Goal: Complete application form

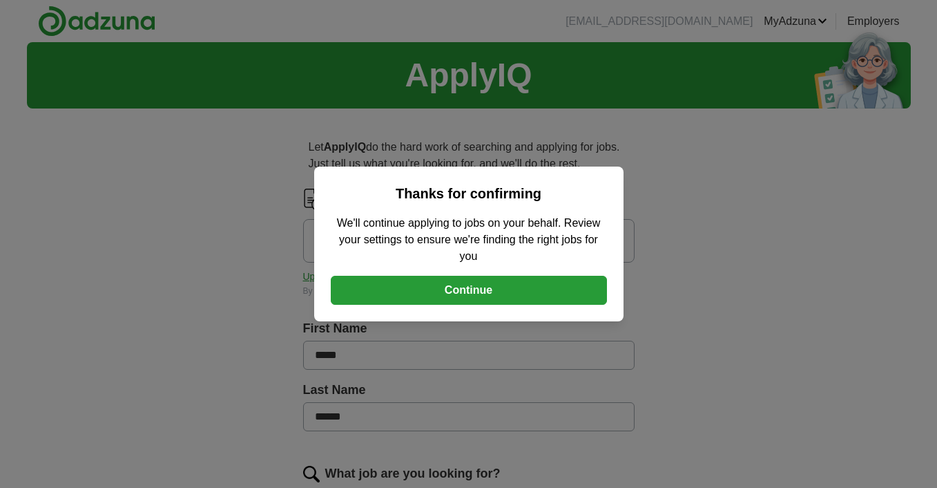
click at [467, 295] on button "Continue" at bounding box center [469, 290] width 276 height 29
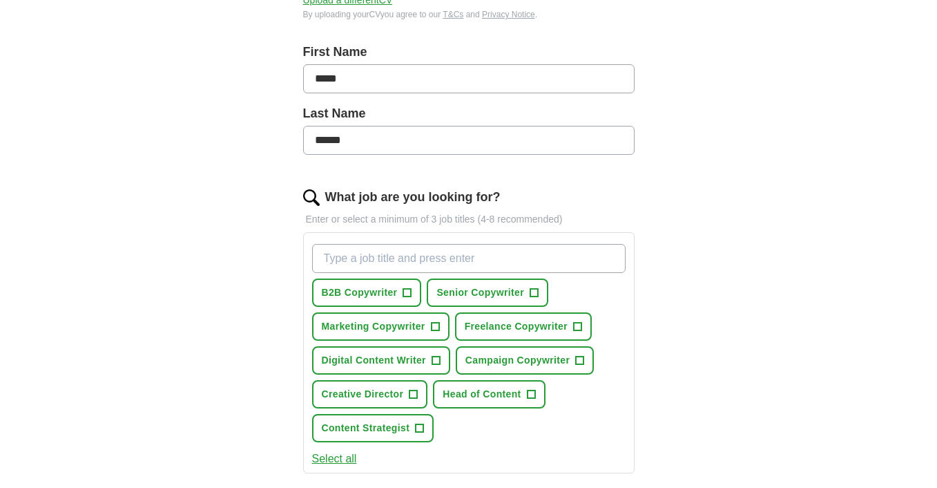
scroll to position [275, 0]
click at [475, 289] on span "Senior Copywriter" at bounding box center [480, 294] width 88 height 15
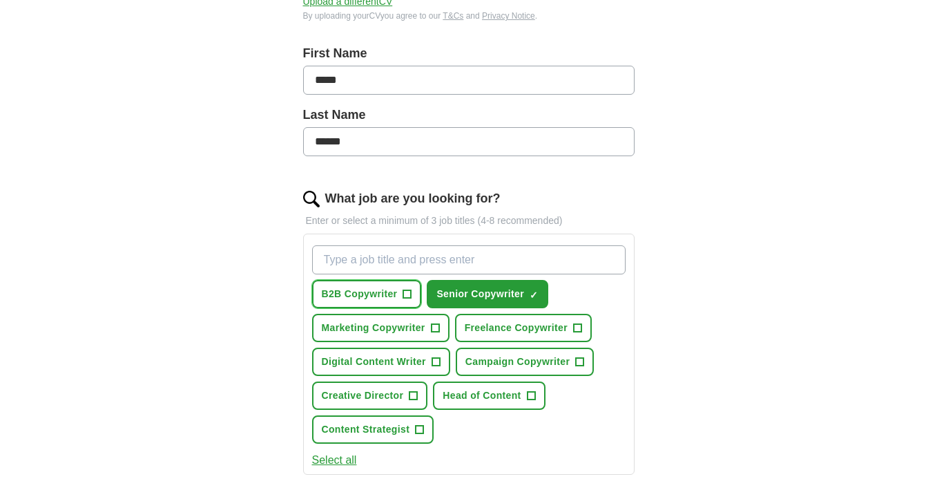
click at [409, 293] on span "+" at bounding box center [407, 294] width 8 height 11
click at [577, 325] on span "+" at bounding box center [578, 327] width 8 height 11
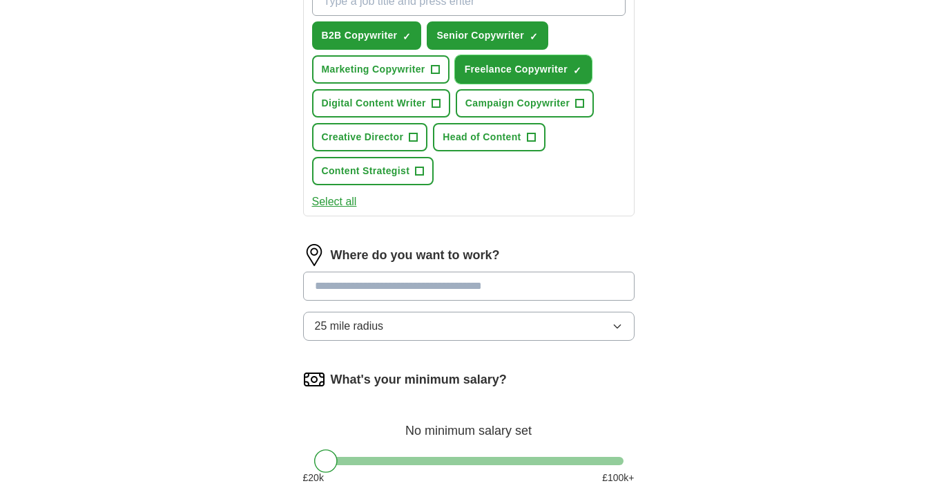
scroll to position [538, 0]
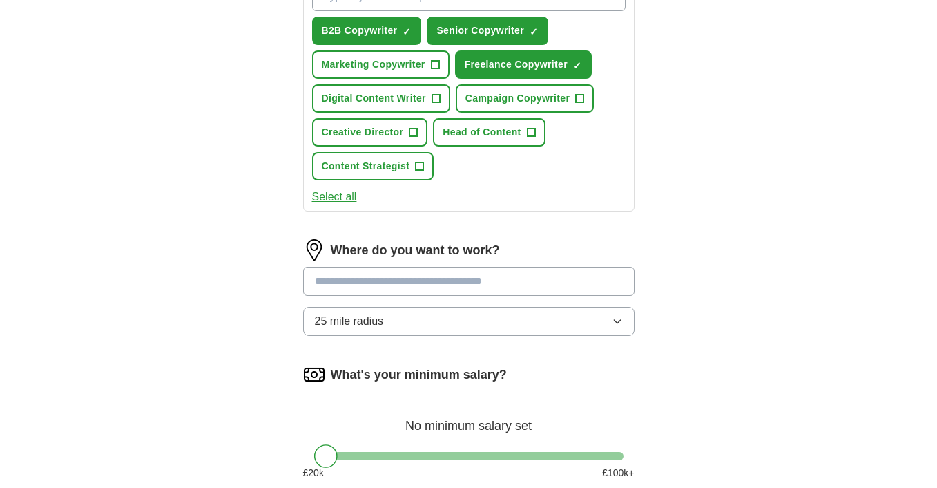
click at [530, 283] on input at bounding box center [468, 281] width 331 height 29
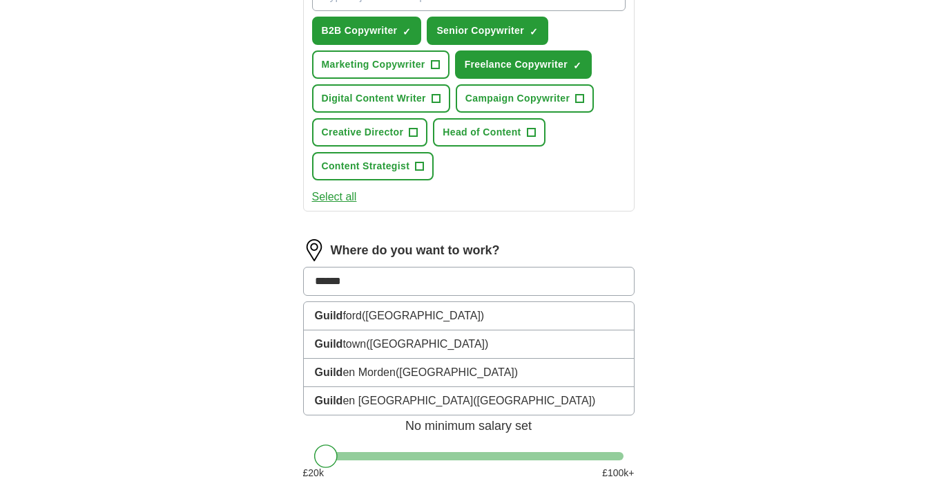
type input "*******"
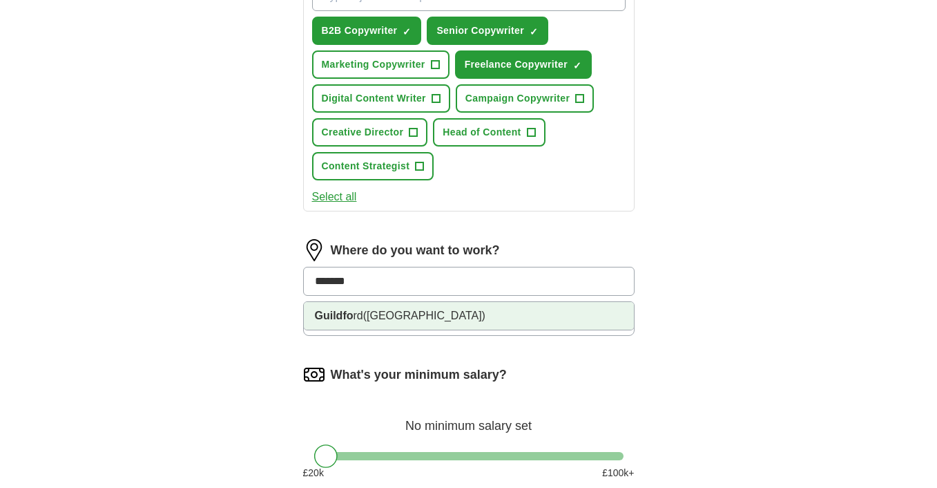
click at [421, 320] on li "Guildfo rd ([GEOGRAPHIC_DATA])" at bounding box center [469, 316] width 330 height 28
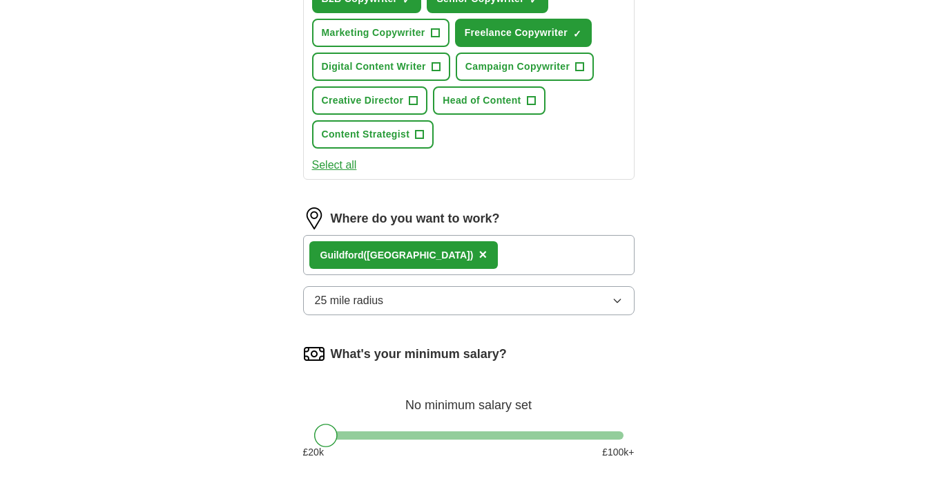
scroll to position [574, 0]
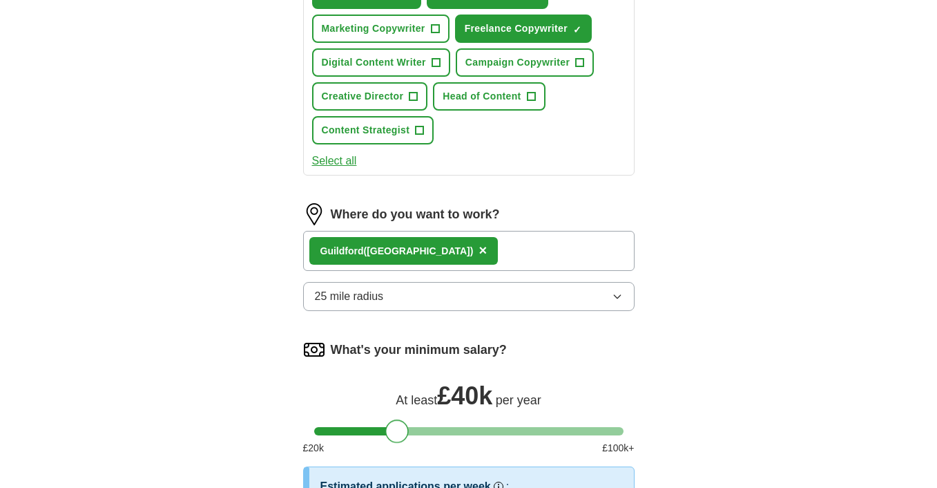
drag, startPoint x: 327, startPoint y: 425, endPoint x: 400, endPoint y: 417, distance: 73.6
click at [400, 417] on div "What's your minimum salary? At least £ 40k per year £ 20 k £ 100 k+" at bounding box center [468, 402] width 331 height 128
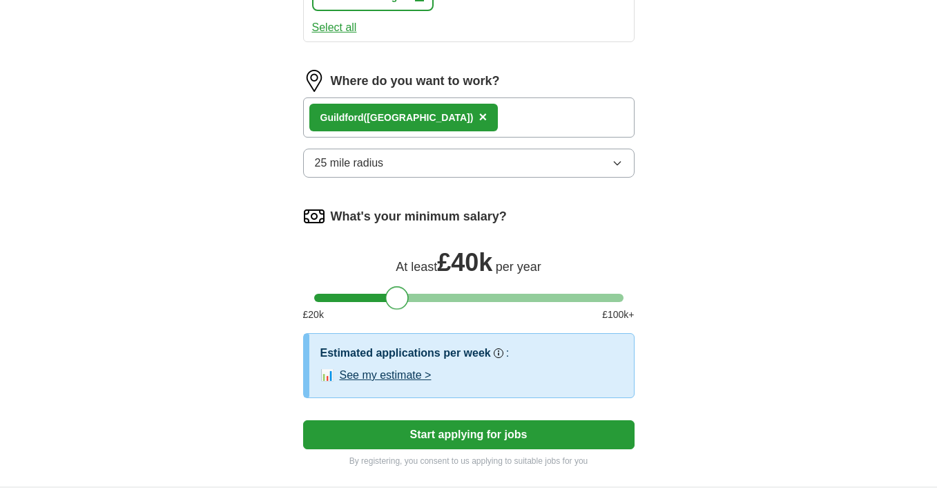
scroll to position [717, 0]
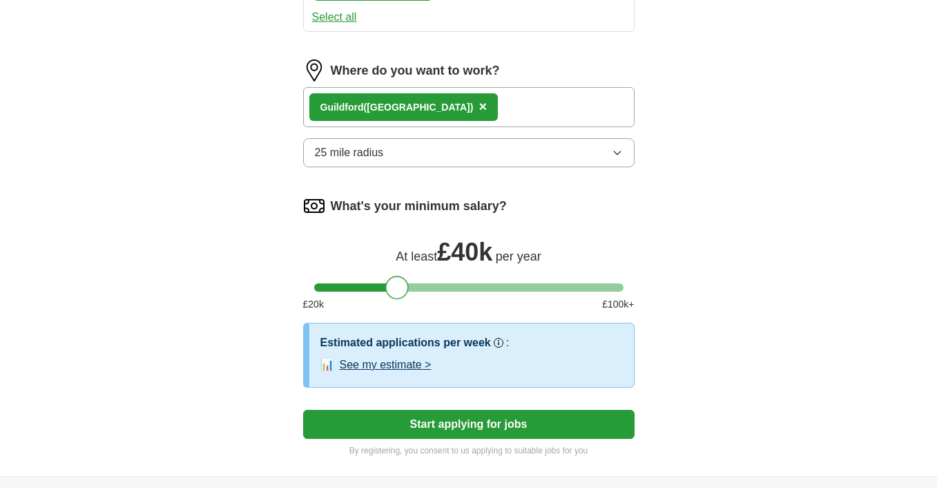
click at [462, 425] on button "Start applying for jobs" at bounding box center [468, 423] width 331 height 29
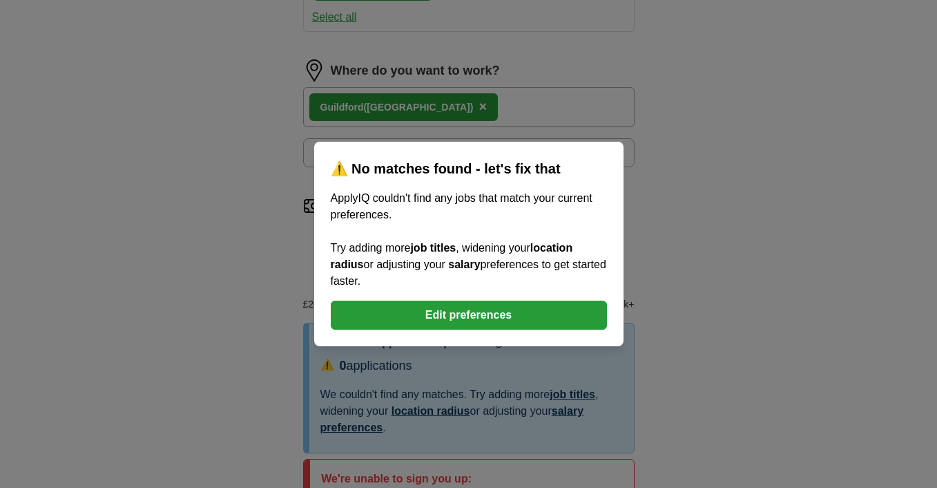
click at [468, 313] on button "Edit preferences" at bounding box center [469, 314] width 276 height 29
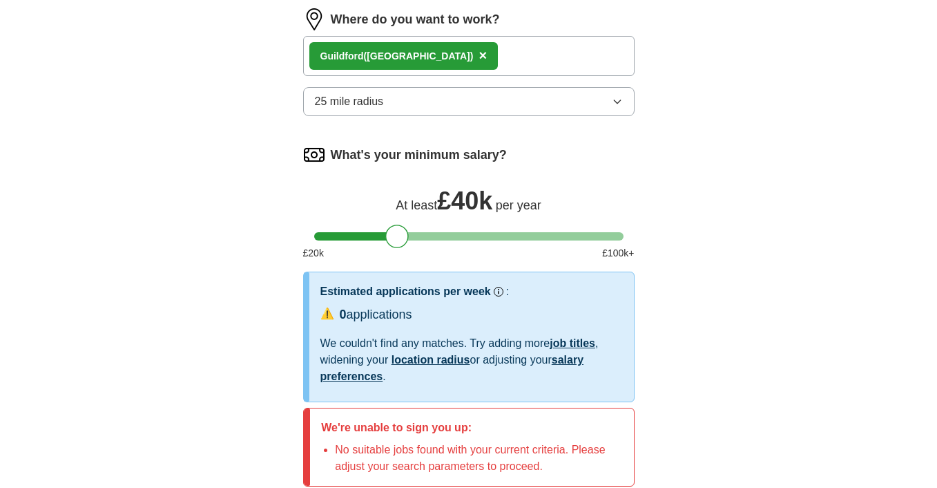
scroll to position [775, 0]
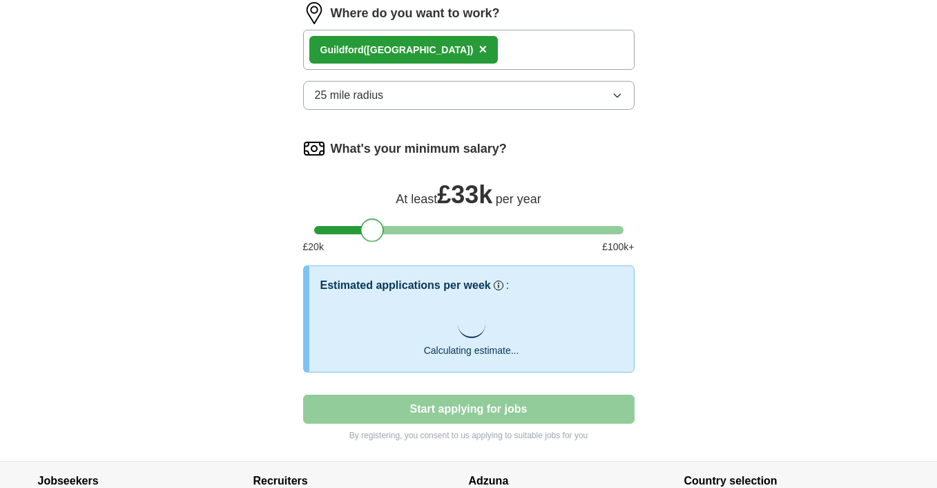
drag, startPoint x: 395, startPoint y: 233, endPoint x: 369, endPoint y: 231, distance: 26.3
click at [369, 231] on div at bounding box center [371, 229] width 23 height 23
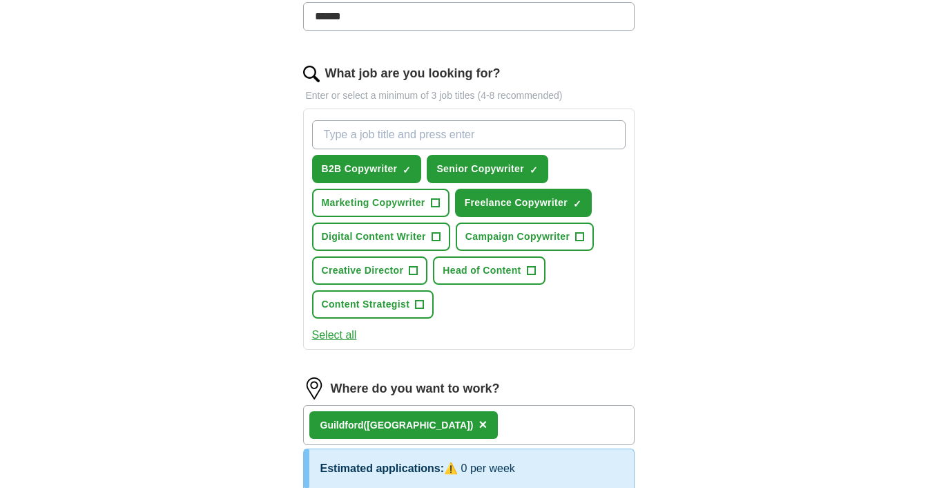
scroll to position [412, 0]
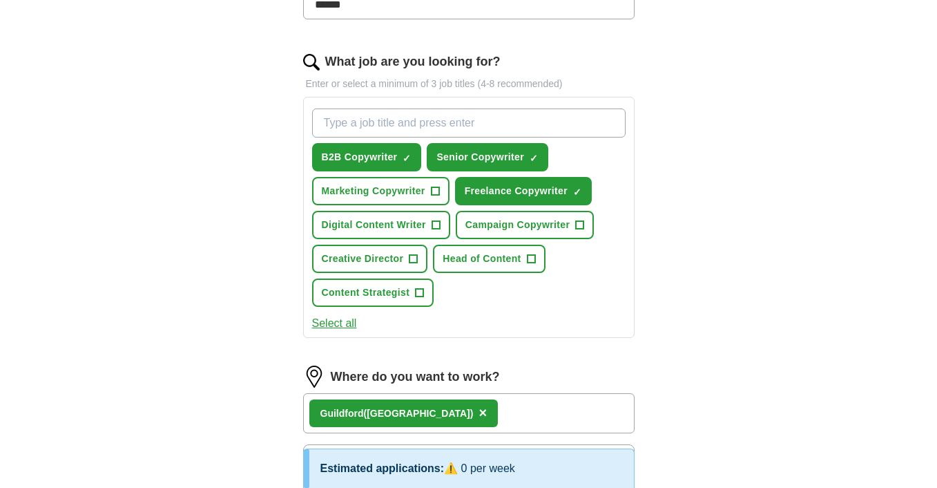
click at [340, 327] on button "Select all" at bounding box center [334, 323] width 45 height 17
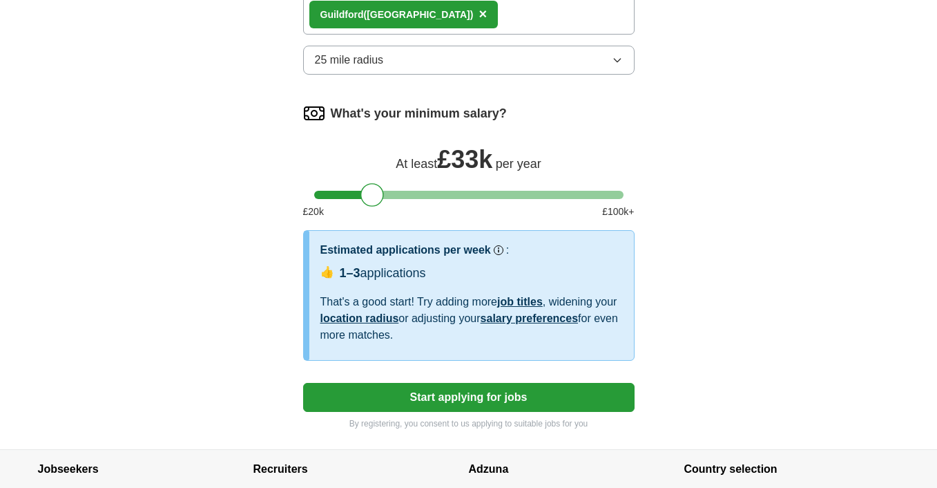
scroll to position [811, 0]
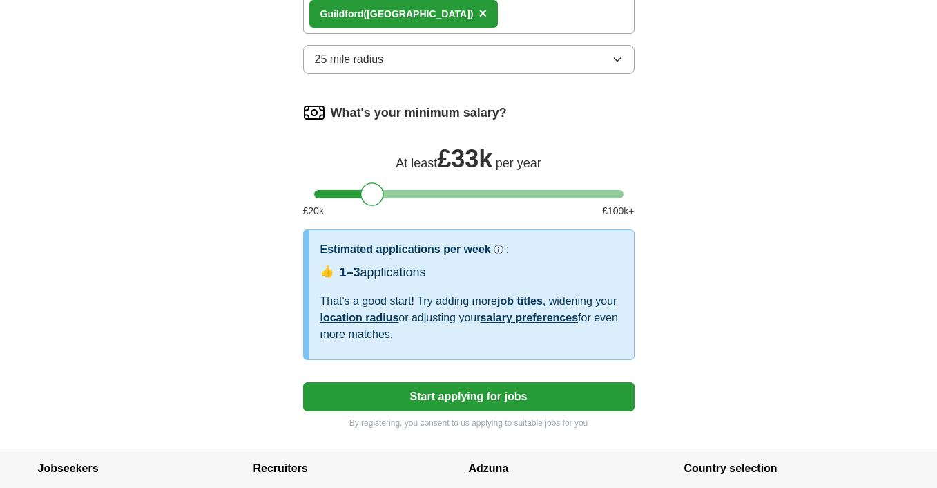
click at [491, 395] on button "Start applying for jobs" at bounding box center [468, 396] width 331 height 29
select select "**"
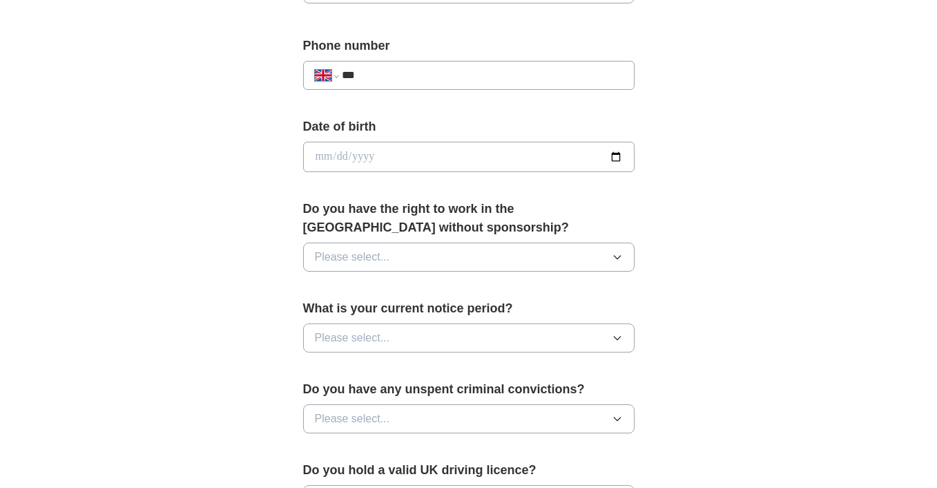
scroll to position [531, 0]
